Goal: Information Seeking & Learning: Learn about a topic

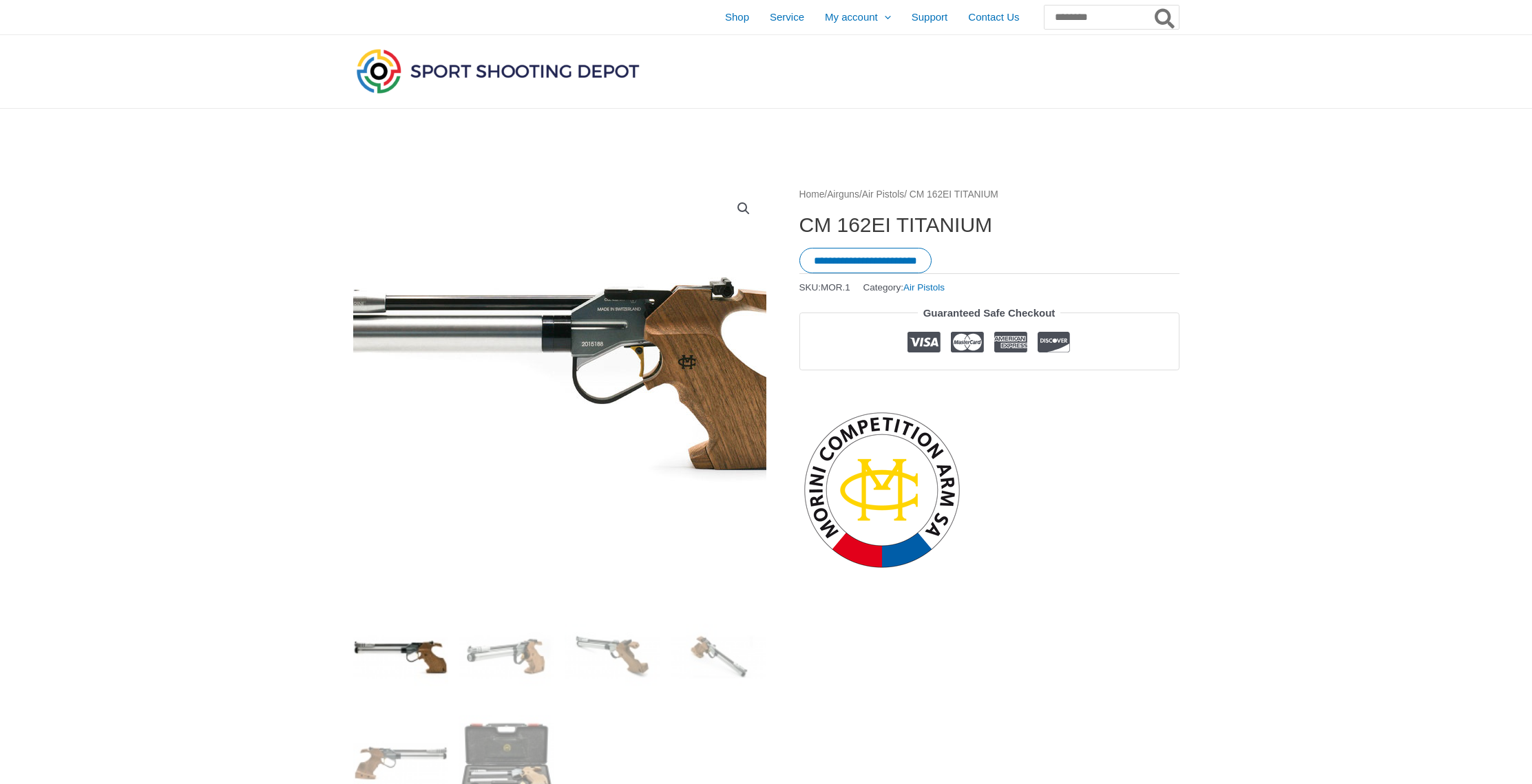
click at [615, 347] on img at bounding box center [539, 374] width 565 height 249
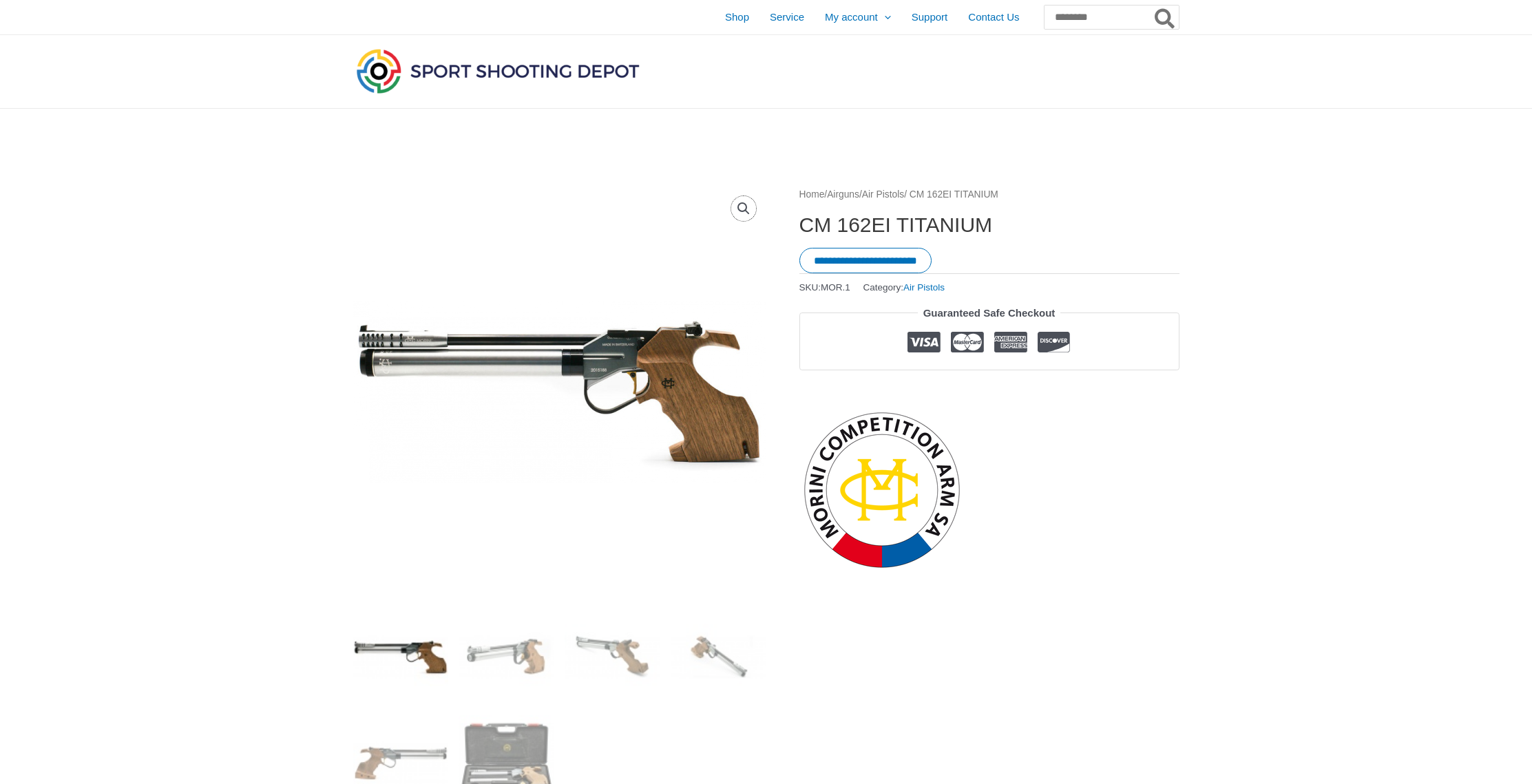
click at [738, 205] on link "🔍" at bounding box center [744, 208] width 25 height 25
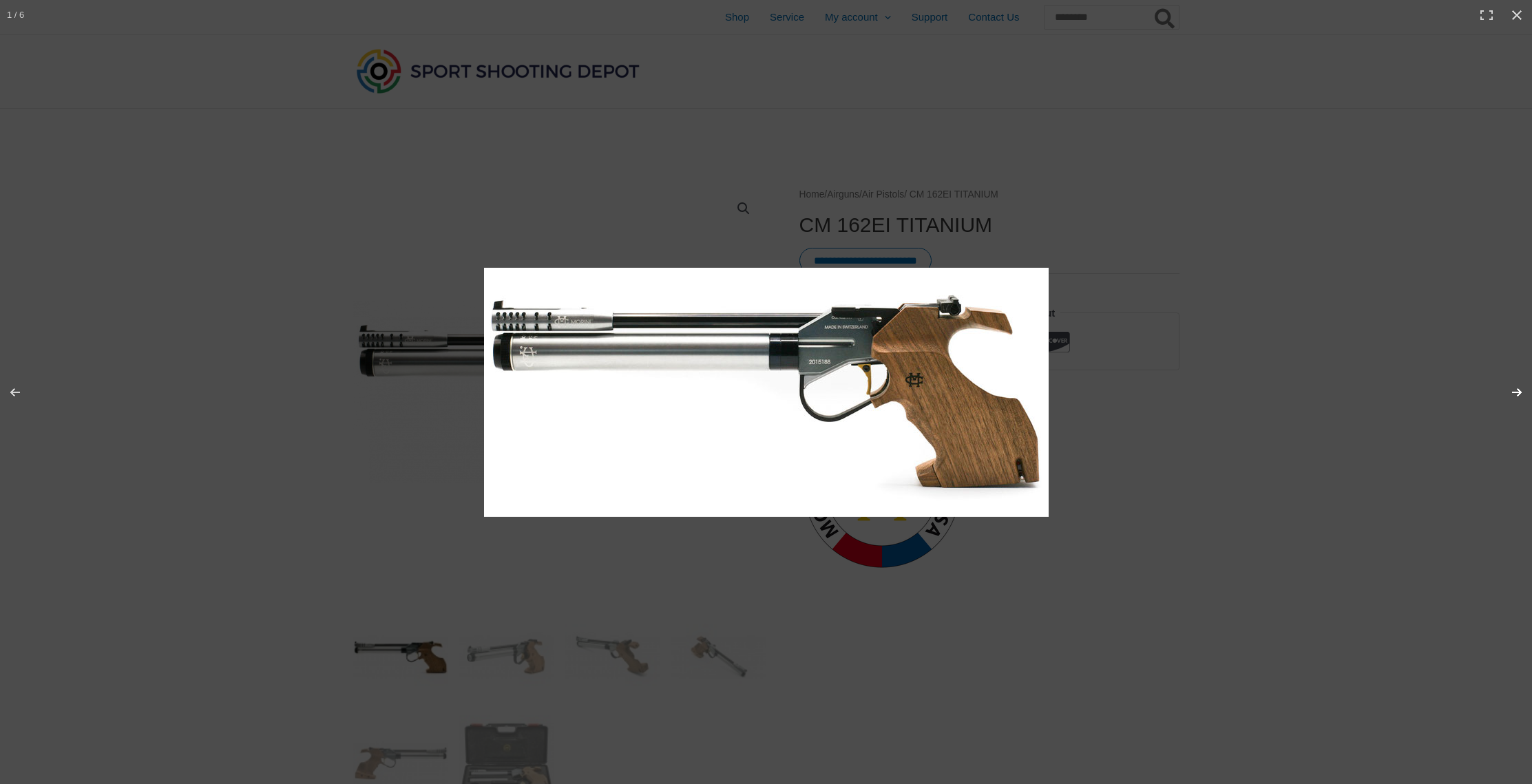
click at [1512, 391] on button "Next (arrow right)" at bounding box center [1508, 392] width 48 height 68
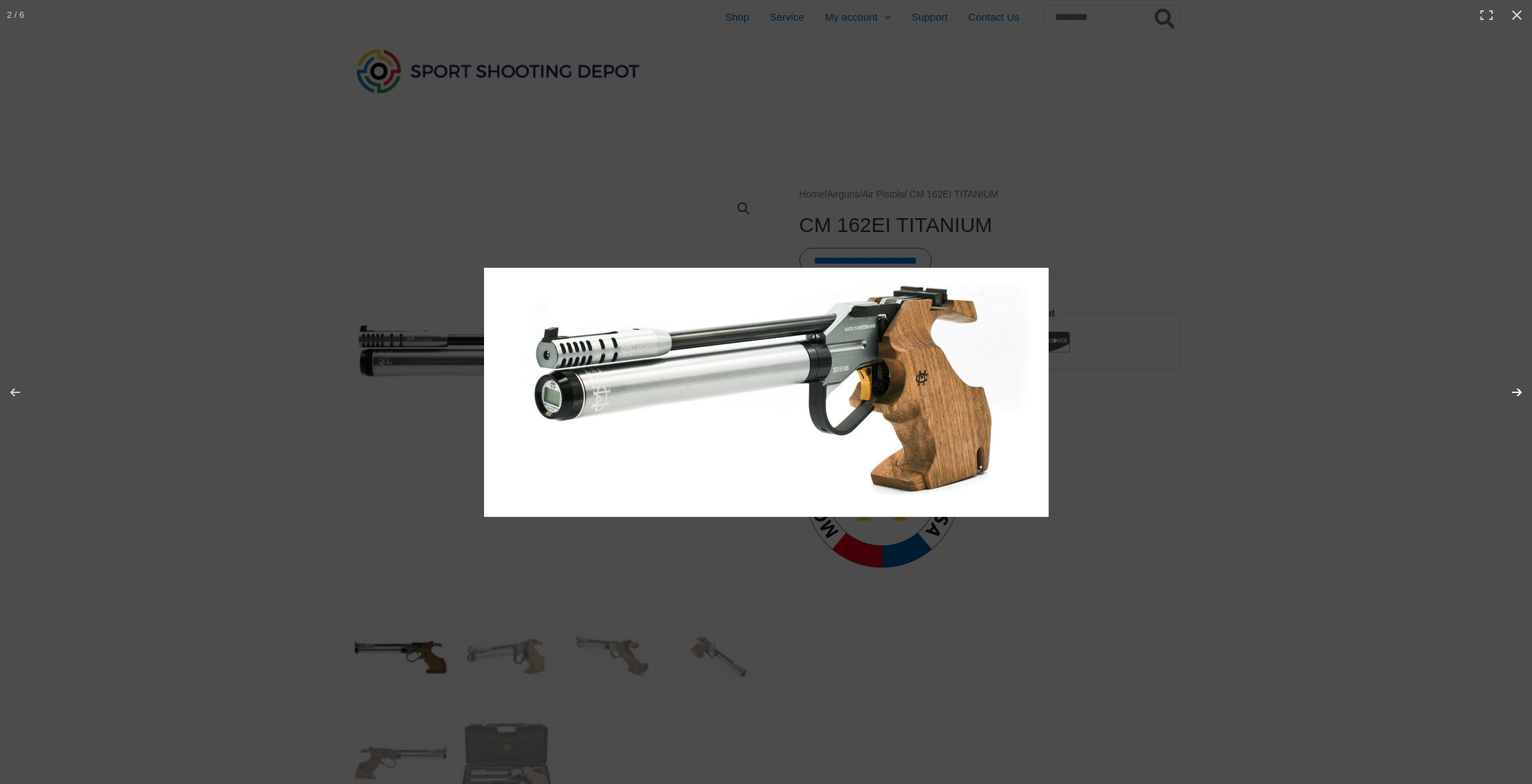
click at [1512, 391] on button "Next (arrow right)" at bounding box center [1508, 392] width 48 height 68
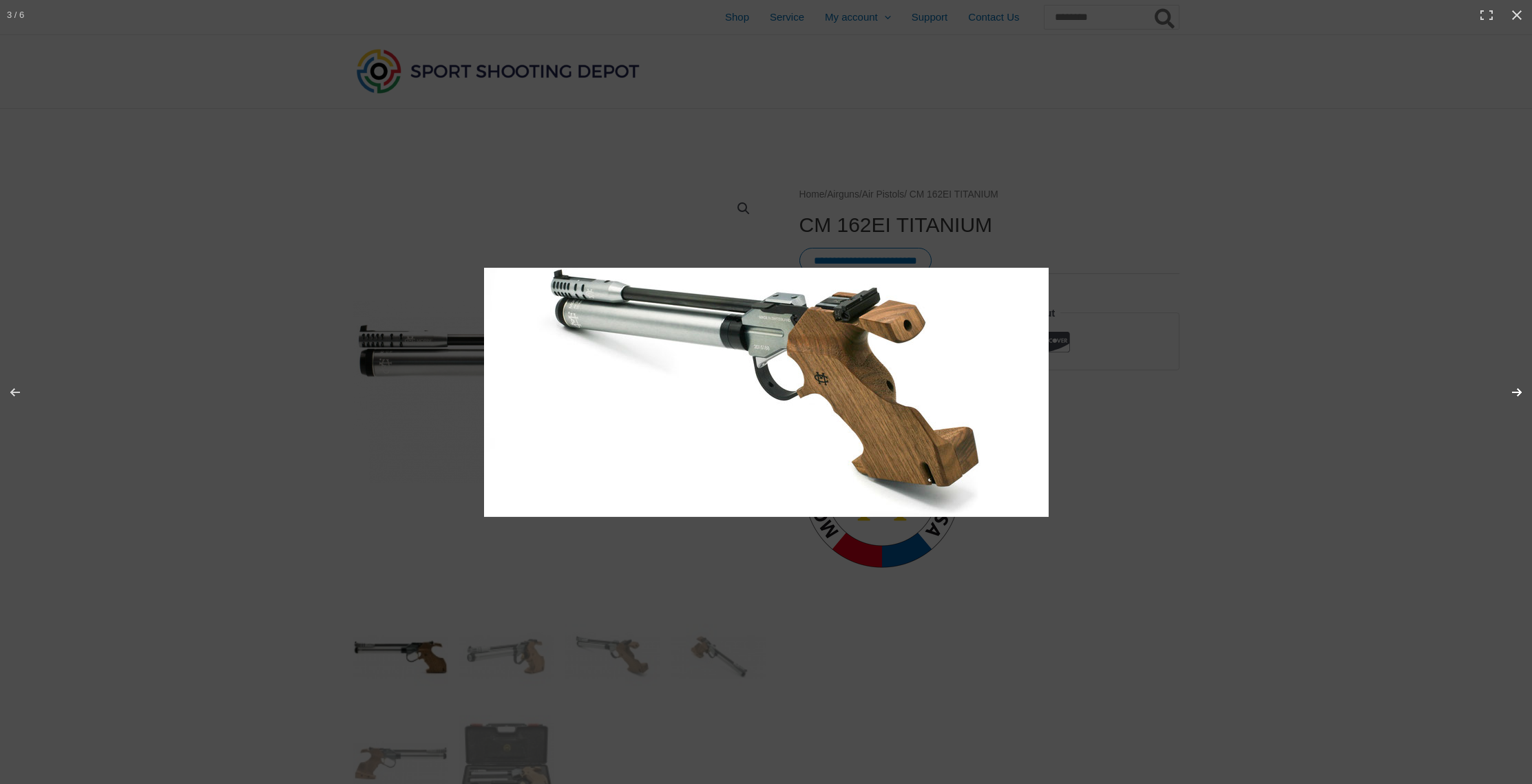
click at [1512, 391] on button "Next (arrow right)" at bounding box center [1508, 392] width 48 height 68
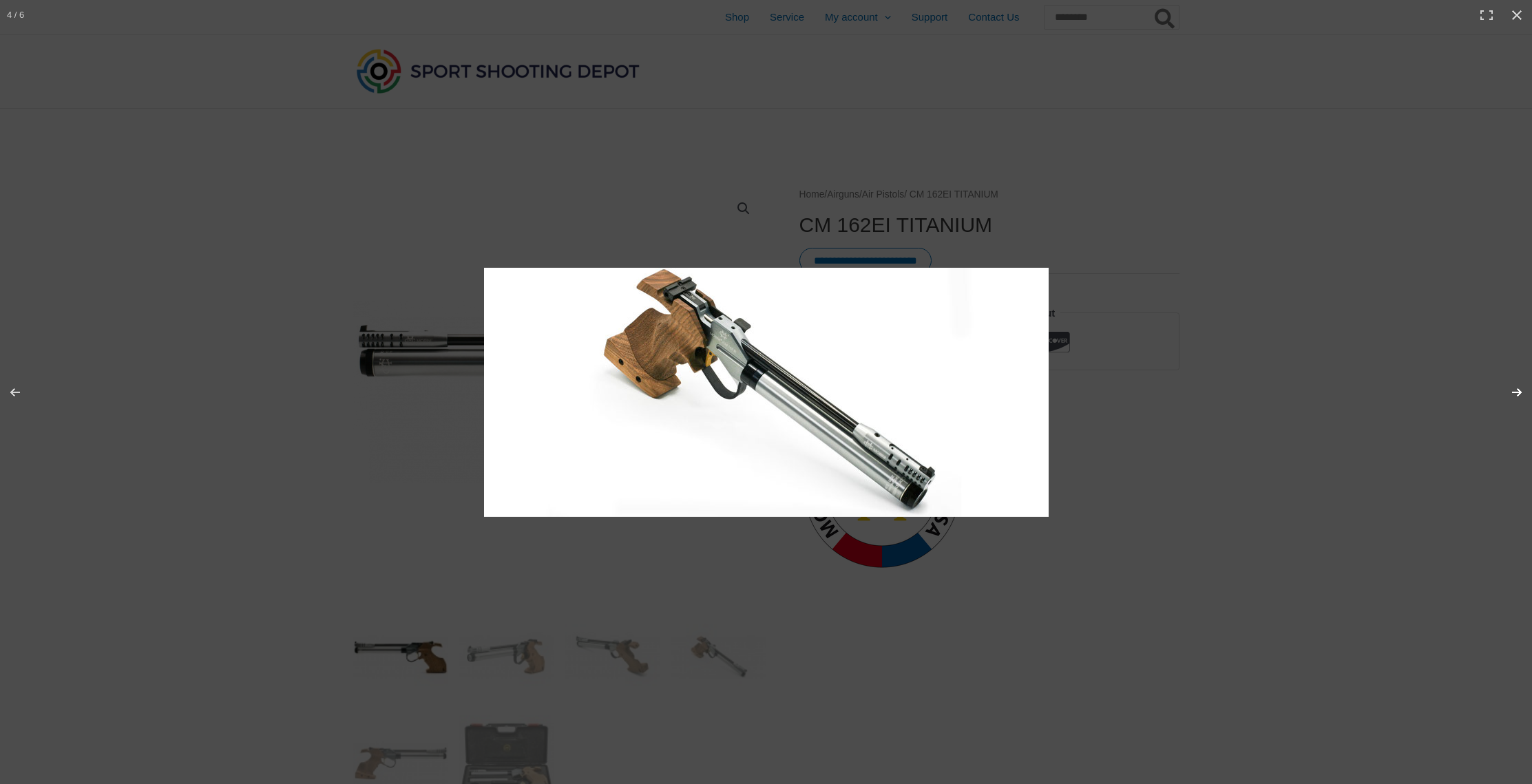
click at [1512, 391] on button "Next (arrow right)" at bounding box center [1508, 392] width 48 height 68
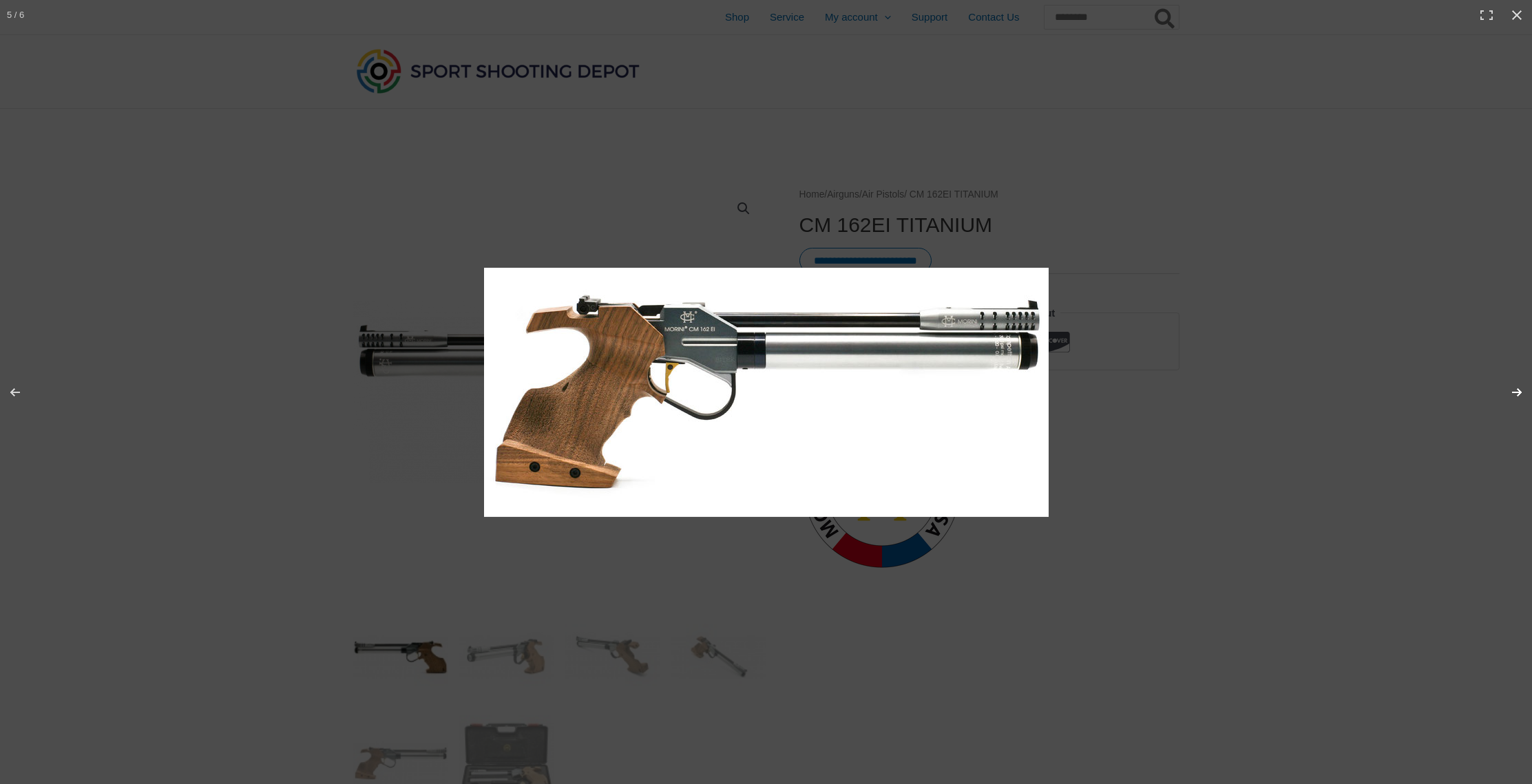
click at [1512, 391] on button "Next (arrow right)" at bounding box center [1508, 392] width 48 height 68
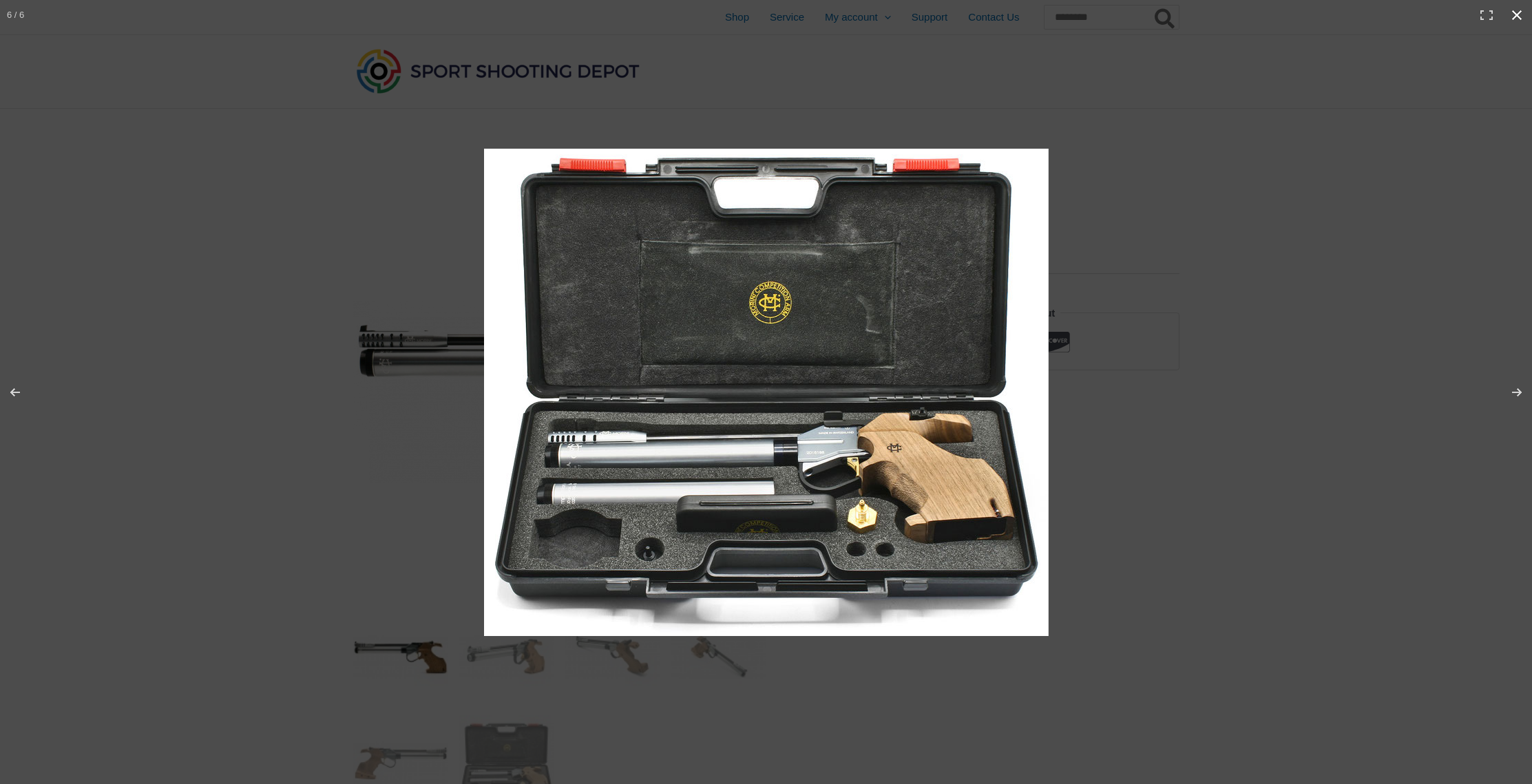
click at [1517, 13] on button "Close (Esc)" at bounding box center [1517, 15] width 30 height 30
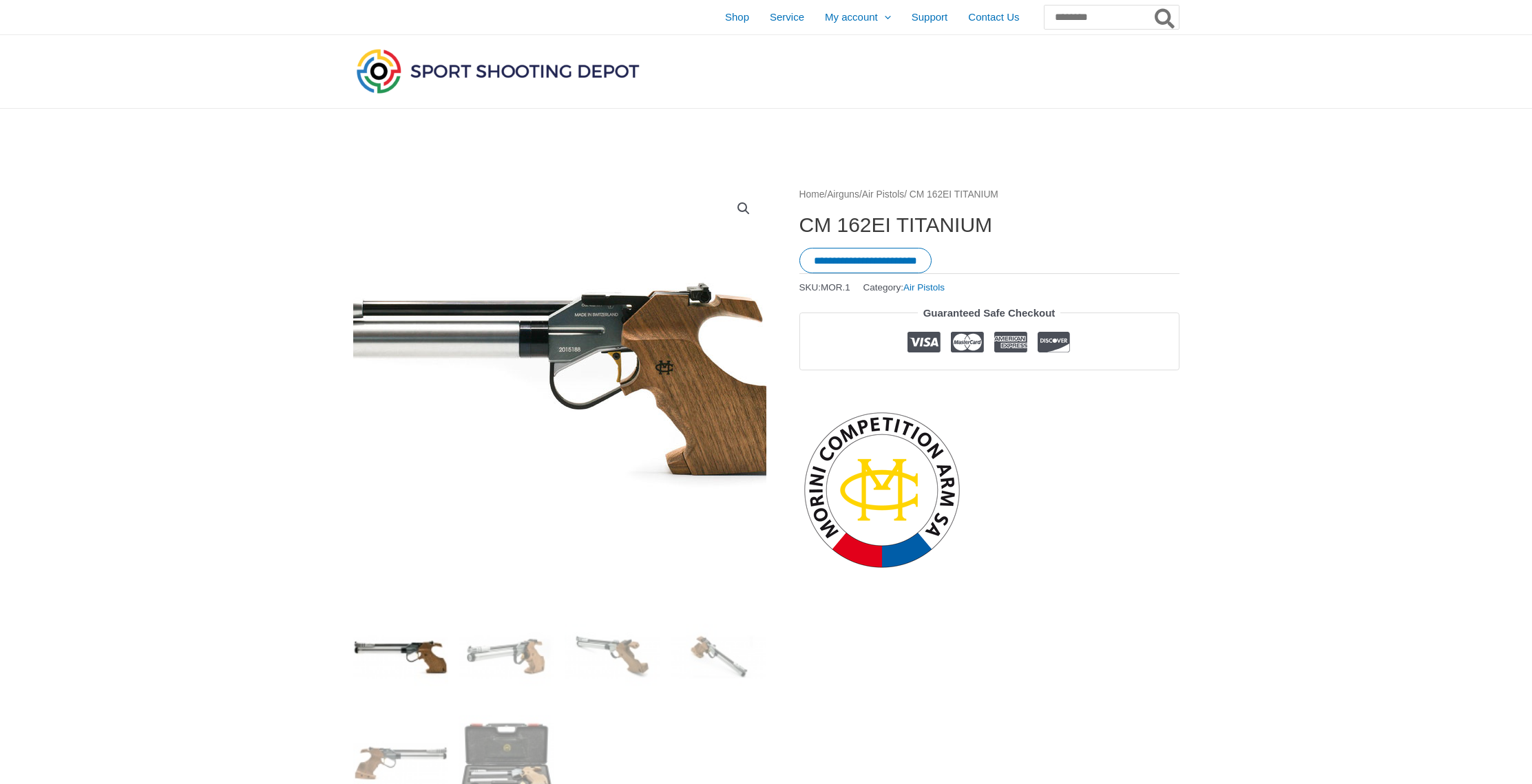
click at [678, 361] on img at bounding box center [516, 380] width 565 height 249
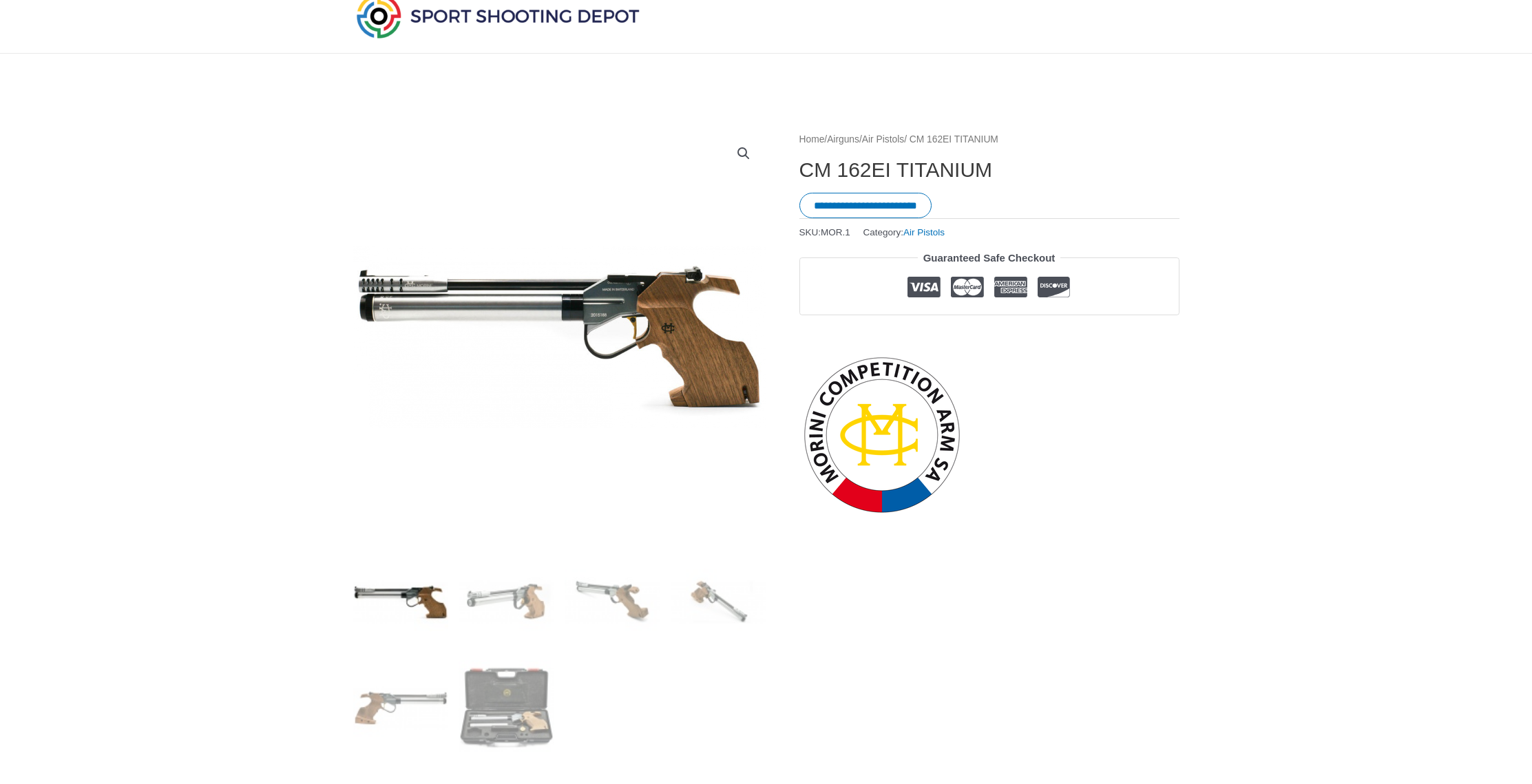
scroll to position [58, 0]
